Goal: Task Accomplishment & Management: Manage account settings

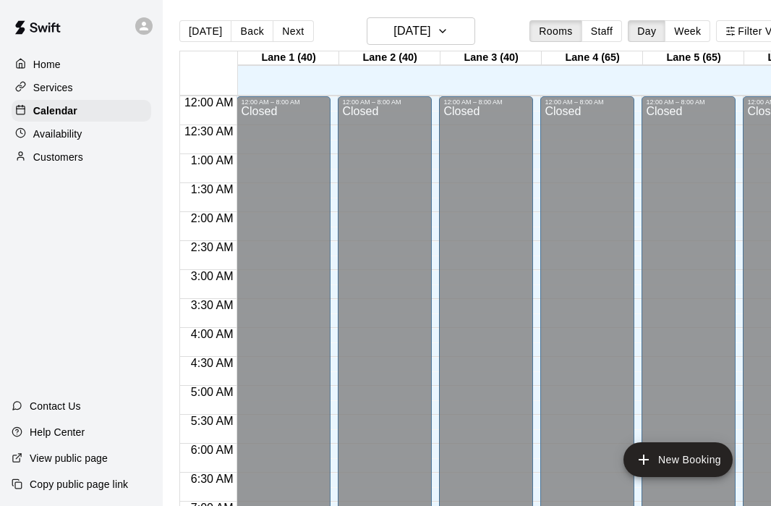
scroll to position [760, 0]
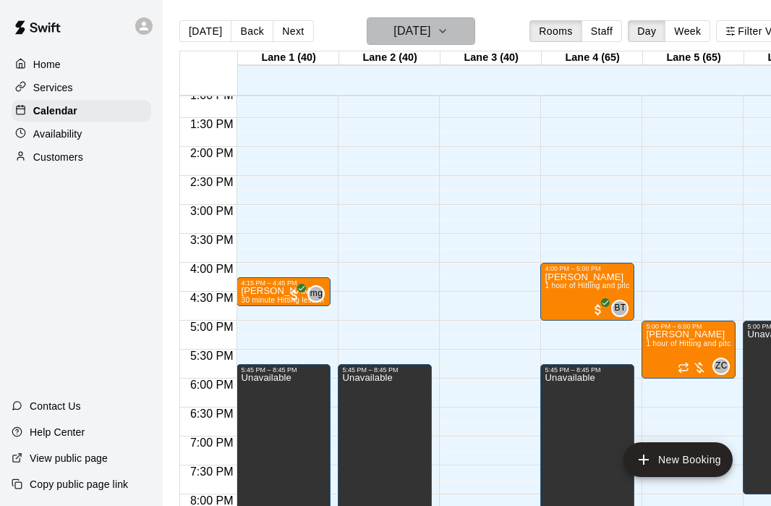
click at [449, 35] on icon "button" at bounding box center [443, 30] width 12 height 17
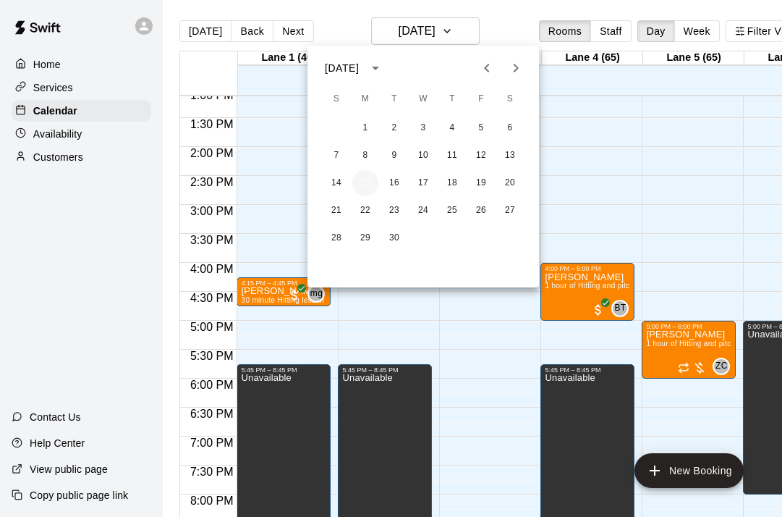
click at [365, 184] on button "15" at bounding box center [365, 183] width 26 height 26
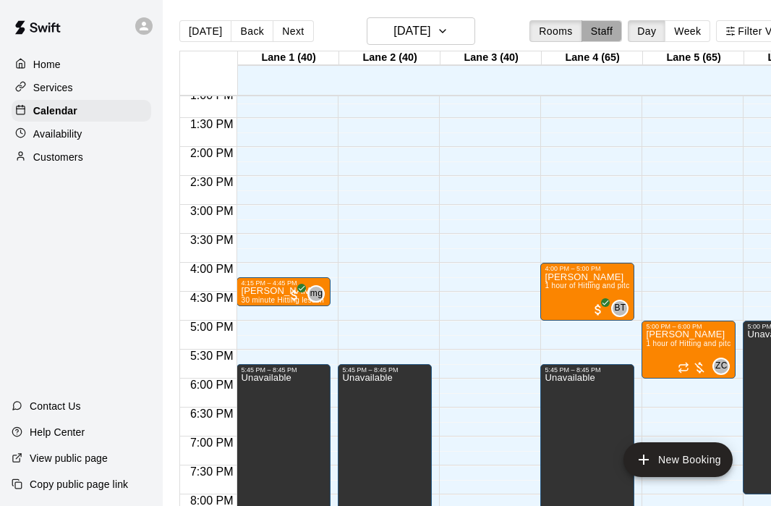
click at [611, 27] on button "Staff" at bounding box center [602, 31] width 41 height 22
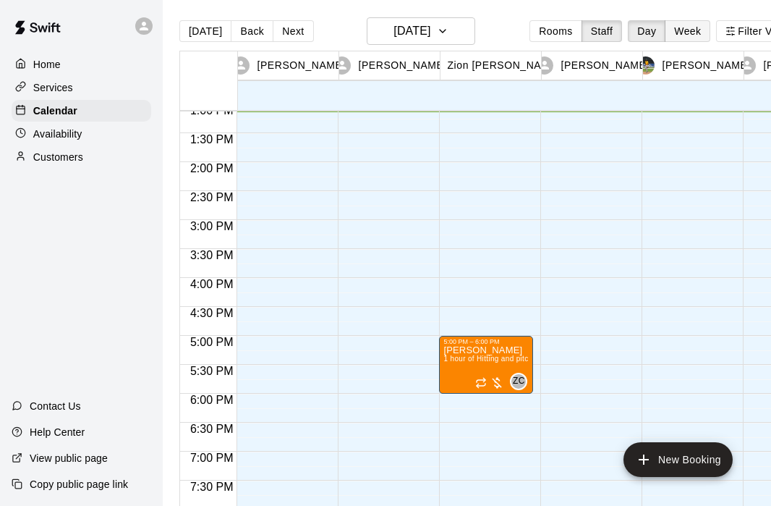
click at [695, 33] on button "Week" at bounding box center [688, 31] width 46 height 22
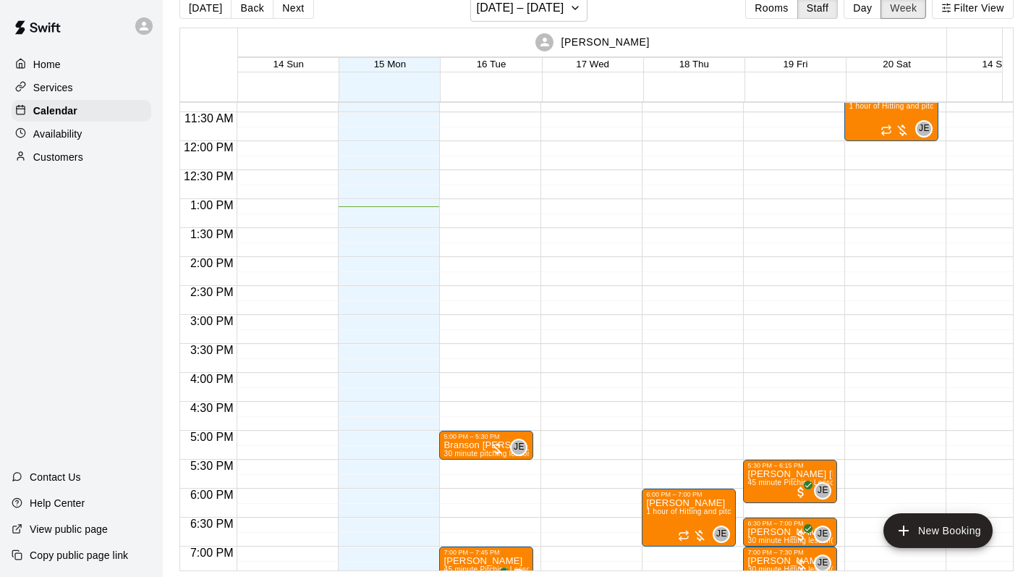
scroll to position [646, 0]
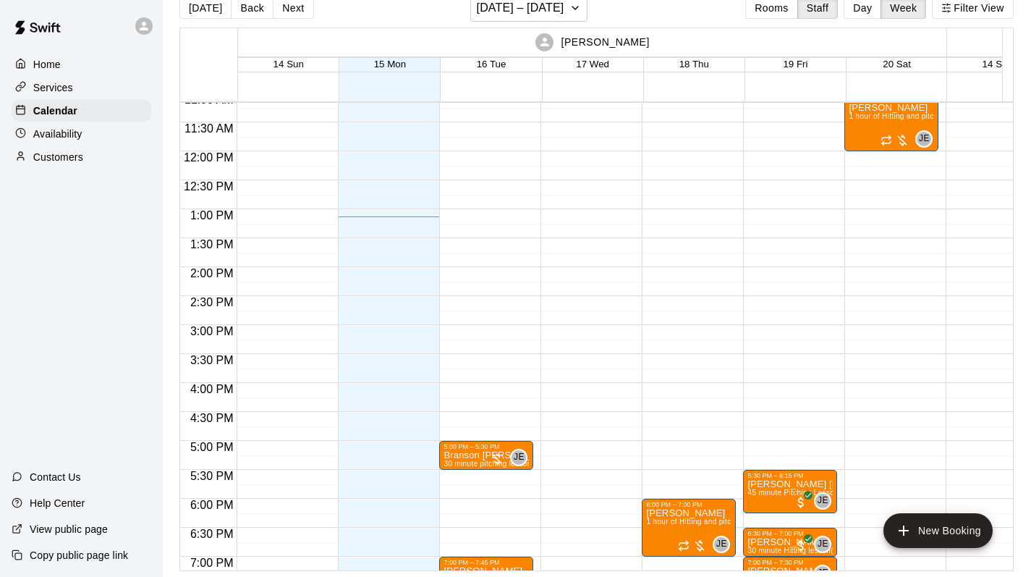
click at [90, 136] on div "Availability" at bounding box center [82, 134] width 140 height 22
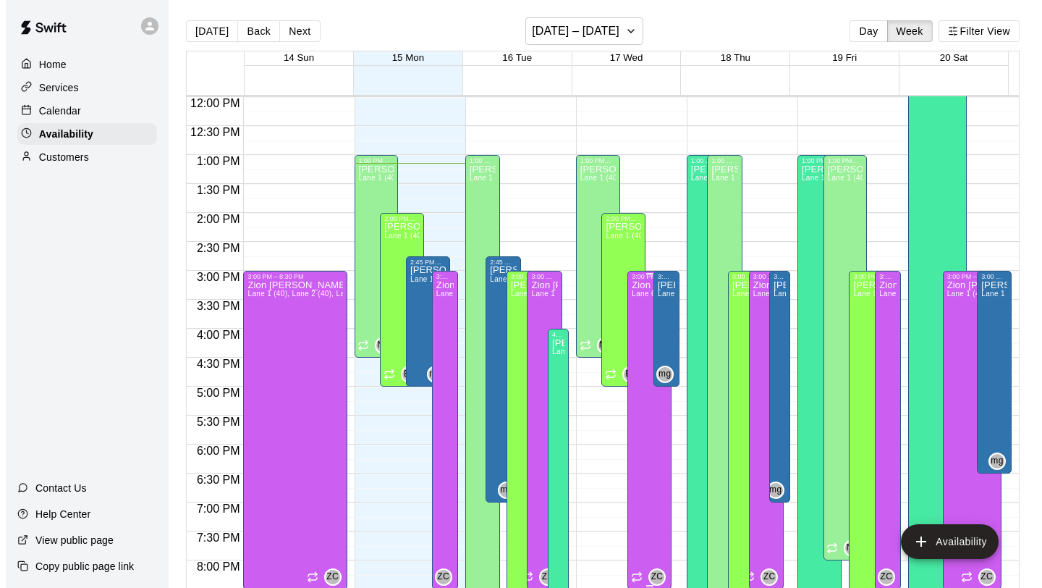
scroll to position [693, 0]
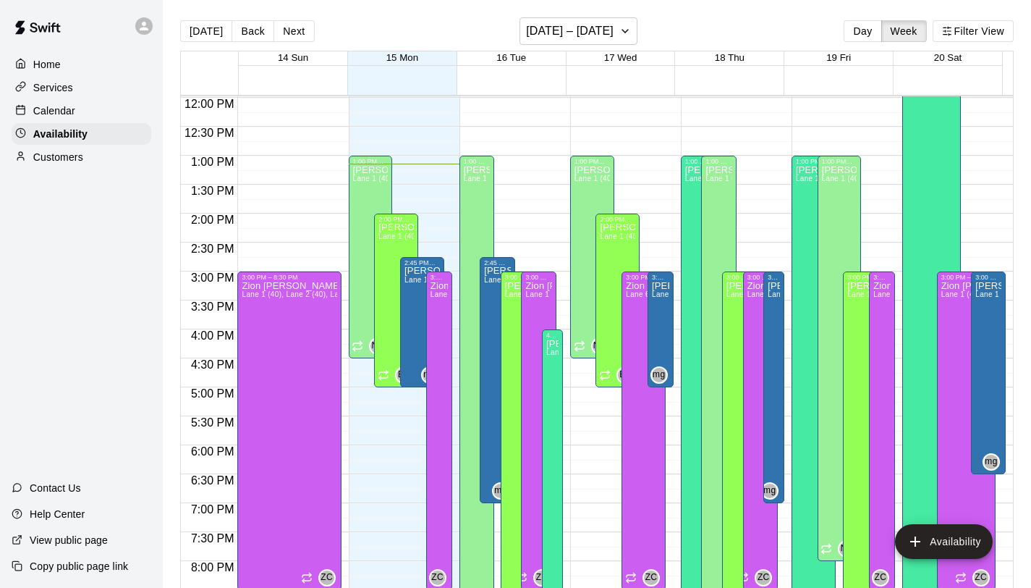
click at [645, 162] on div "12:00 AM – 8:00 AM Closed 1:00 PM – 4:30 PM [PERSON_NAME][GEOGRAPHIC_DATA][PERS…" at bounding box center [621, 97] width 103 height 1389
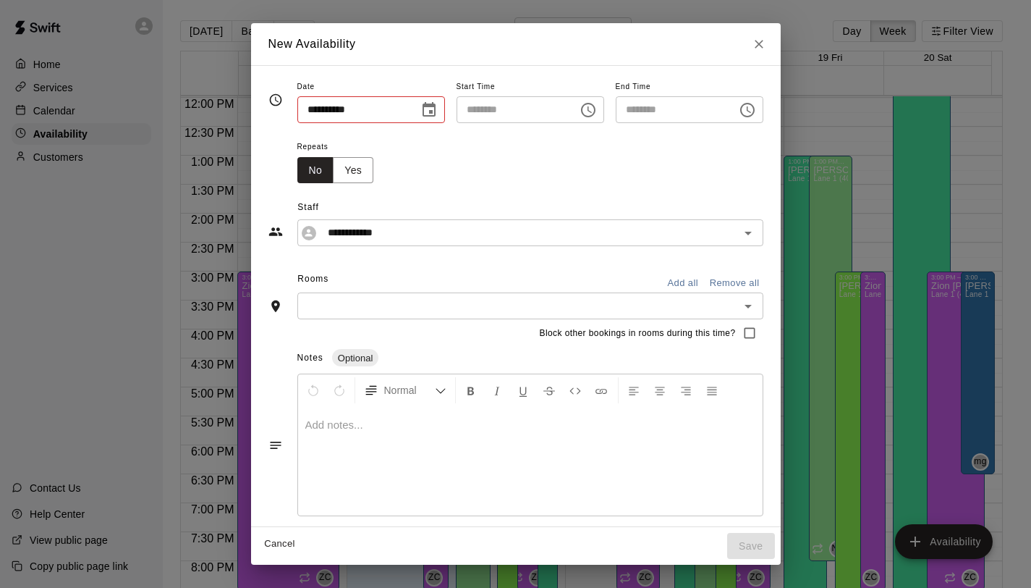
type input "**********"
type input "********"
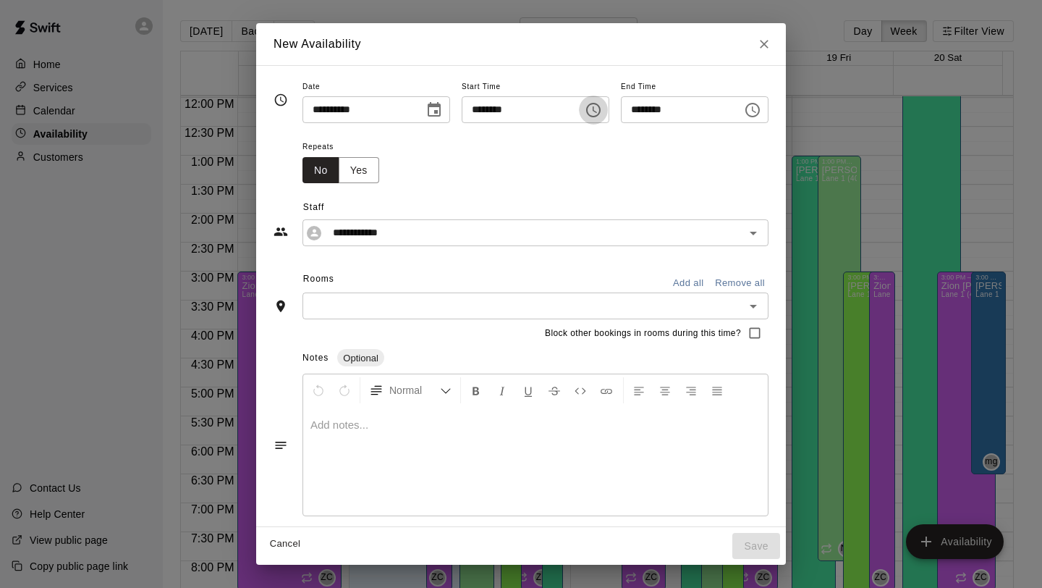
click at [592, 113] on icon "Choose time, selected time is 1:00 PM" at bounding box center [593, 109] width 17 height 17
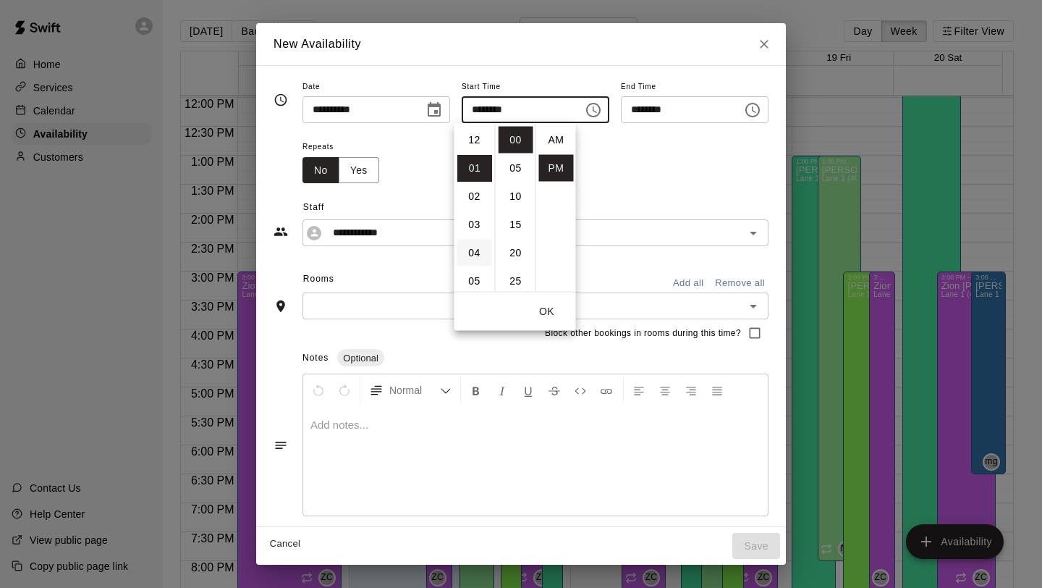
scroll to position [26, 0]
click at [479, 171] on li "02" at bounding box center [474, 168] width 35 height 27
type input "********"
click at [753, 107] on icon "Choose time, selected time is 2:30 PM" at bounding box center [754, 109] width 4 height 7
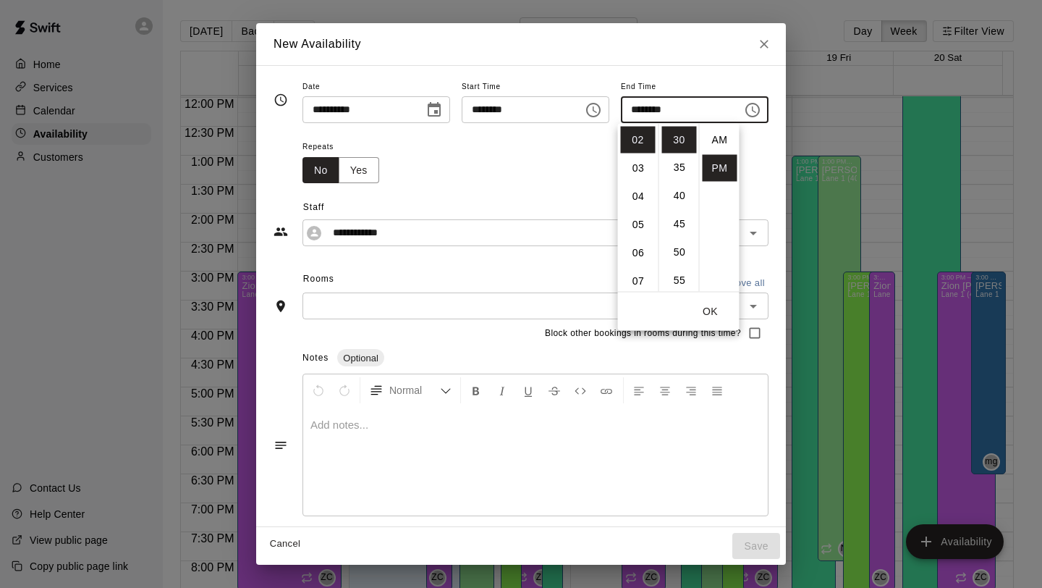
scroll to position [26, 0]
click at [642, 198] on li "04" at bounding box center [638, 196] width 35 height 27
click at [682, 227] on li "45" at bounding box center [679, 224] width 35 height 27
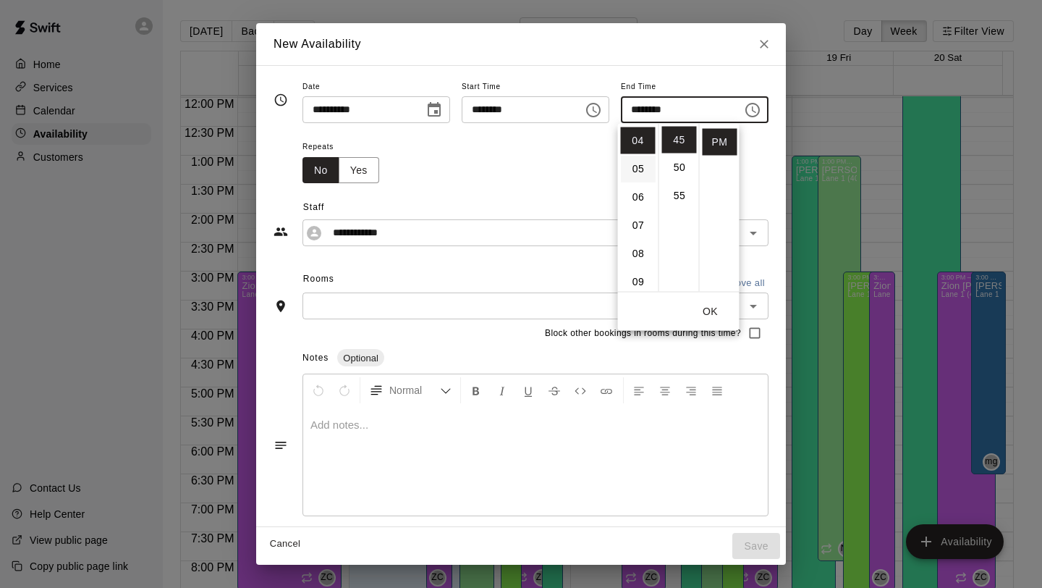
click at [640, 167] on li "05" at bounding box center [638, 169] width 35 height 27
click at [678, 155] on li "30" at bounding box center [679, 153] width 35 height 27
click at [680, 142] on li "15" at bounding box center [679, 140] width 35 height 27
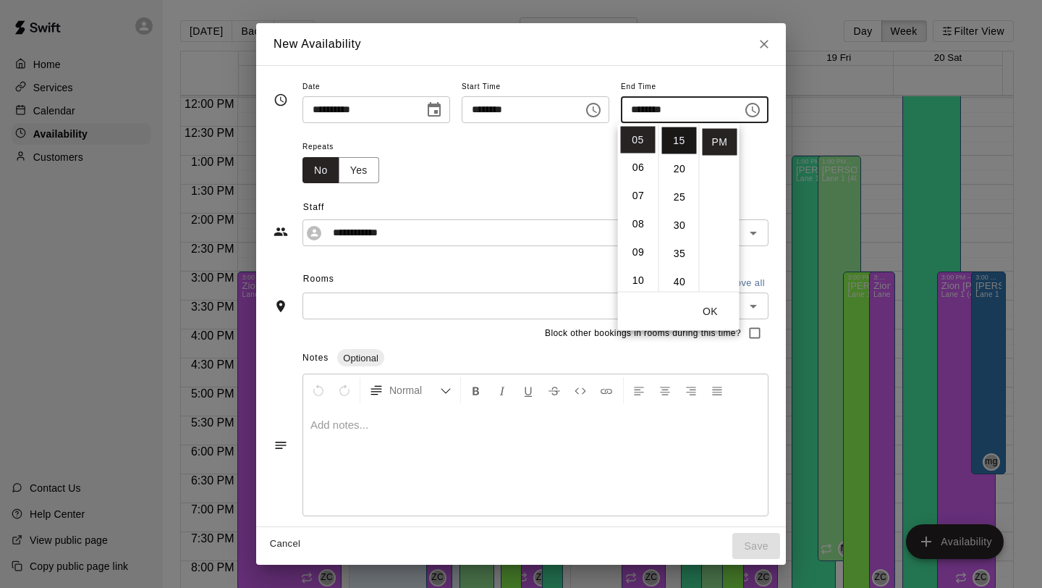
scroll to position [85, 0]
click at [679, 228] on li "30" at bounding box center [679, 224] width 35 height 27
type input "********"
click at [713, 310] on button "OK" at bounding box center [710, 311] width 46 height 27
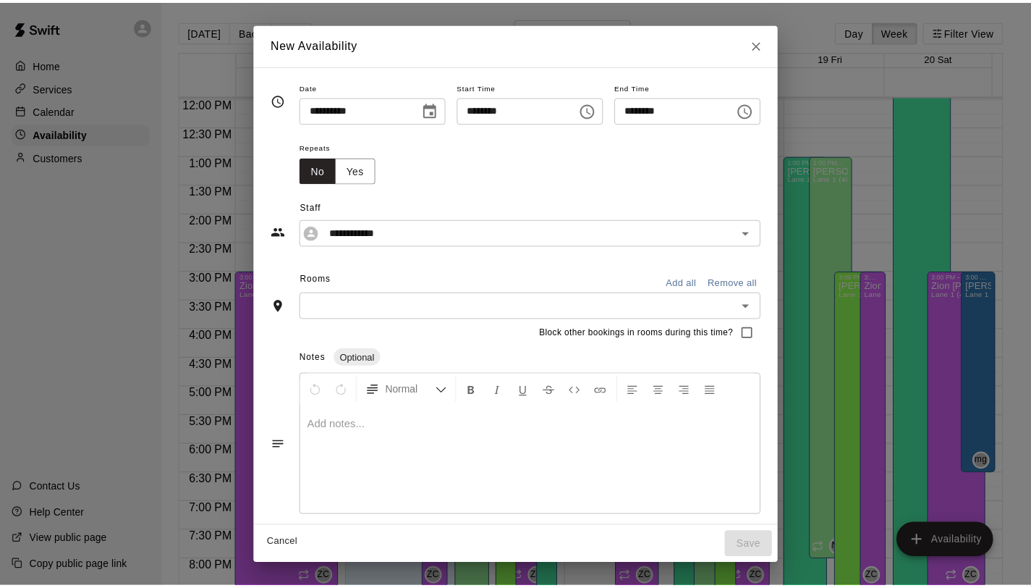
scroll to position [6, 0]
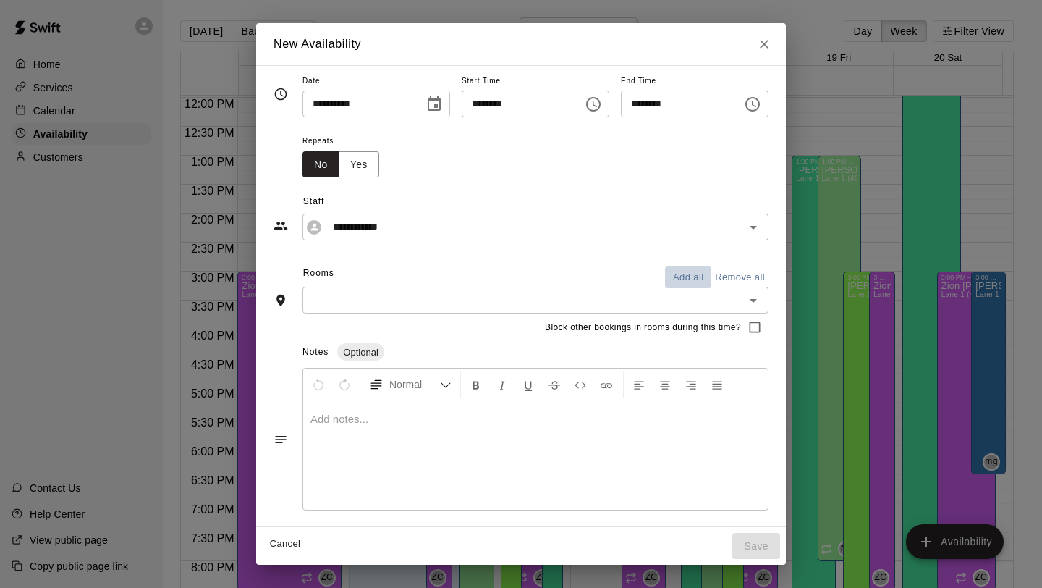
click at [696, 274] on button "Add all" at bounding box center [688, 277] width 46 height 22
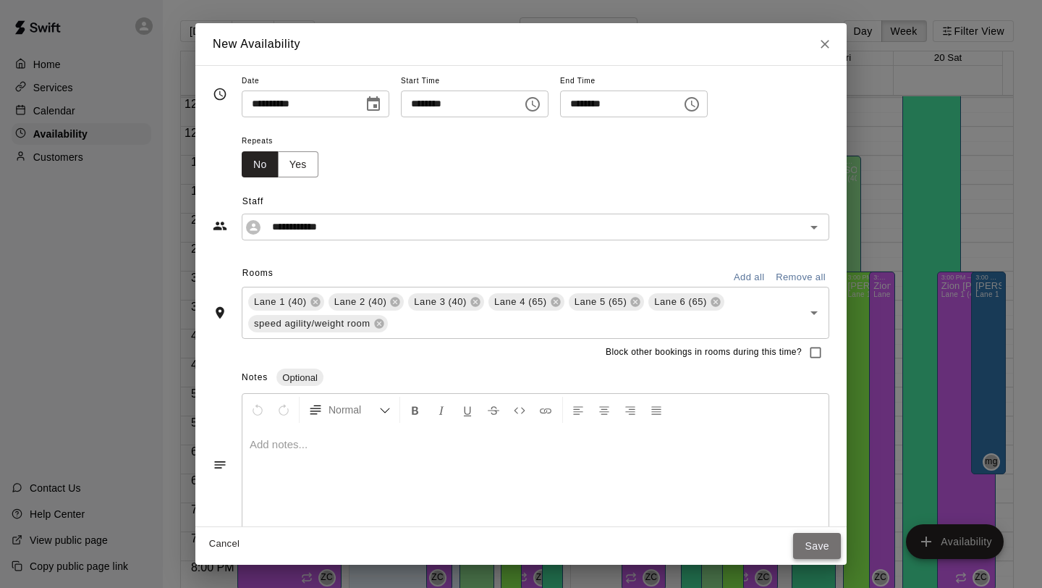
click at [771, 516] on button "Save" at bounding box center [817, 546] width 48 height 27
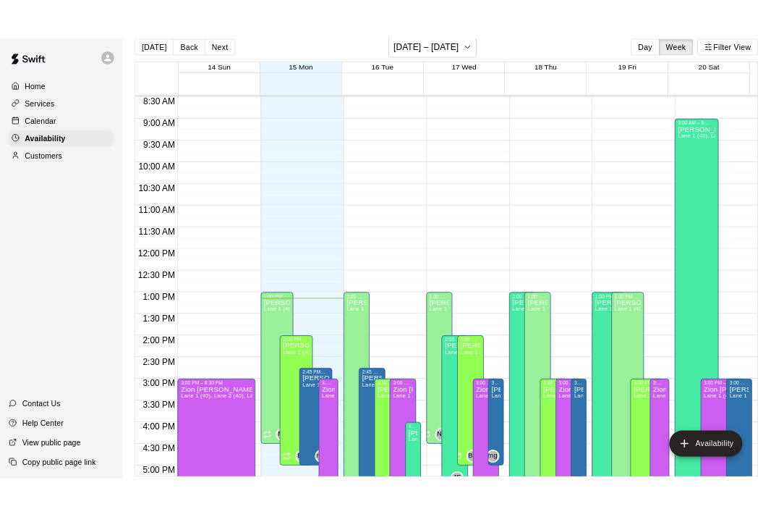
scroll to position [490, 0]
